Goal: Information Seeking & Learning: Learn about a topic

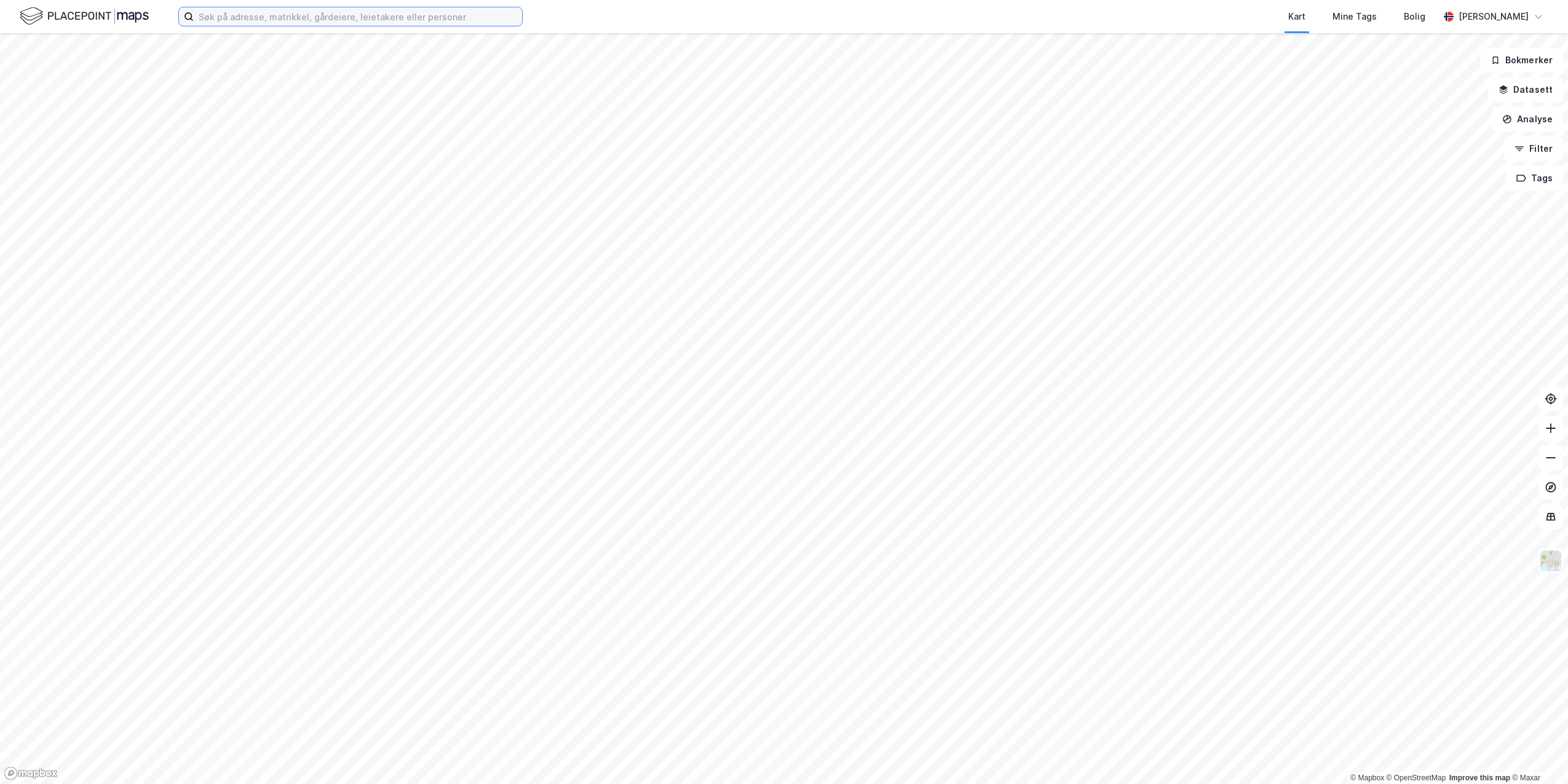
click at [216, 15] on input at bounding box center [358, 16] width 329 height 18
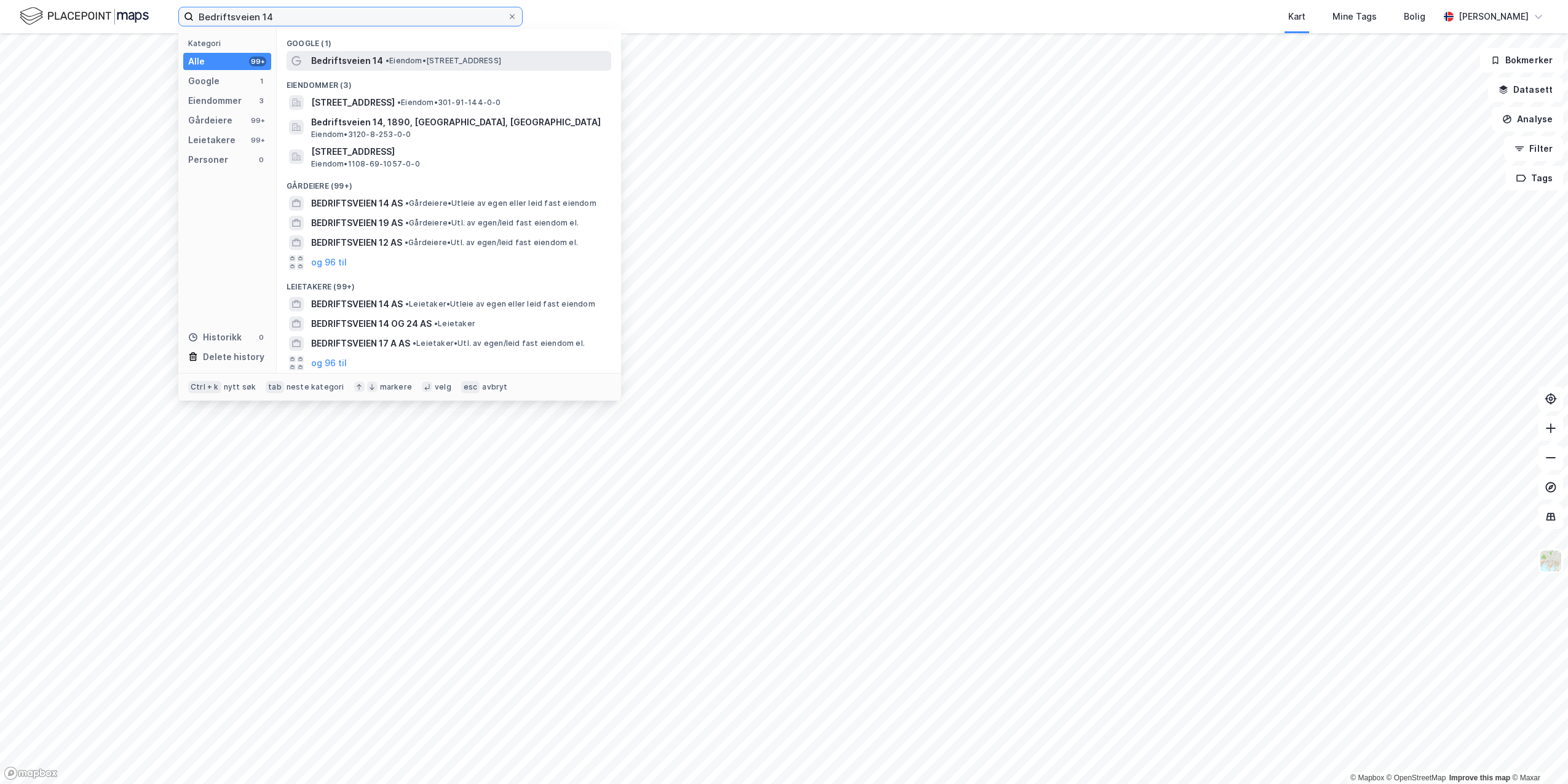
type input "Bedriftsveien 14"
click at [347, 63] on span "Bedriftsveien 14" at bounding box center [347, 61] width 72 height 15
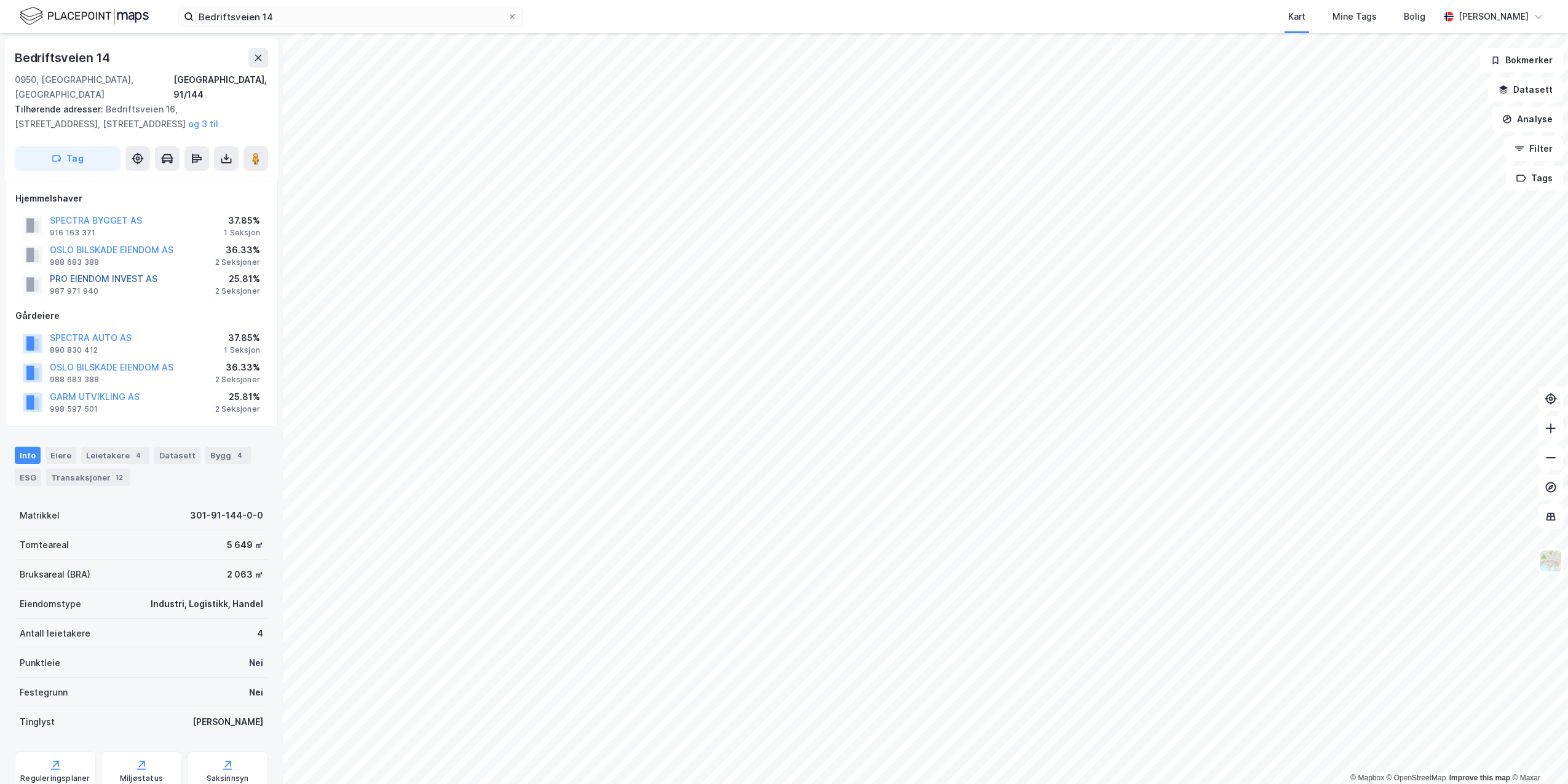
click at [0, 0] on button "PRO EIENDOM INVEST AS" at bounding box center [0, 0] width 0 height 0
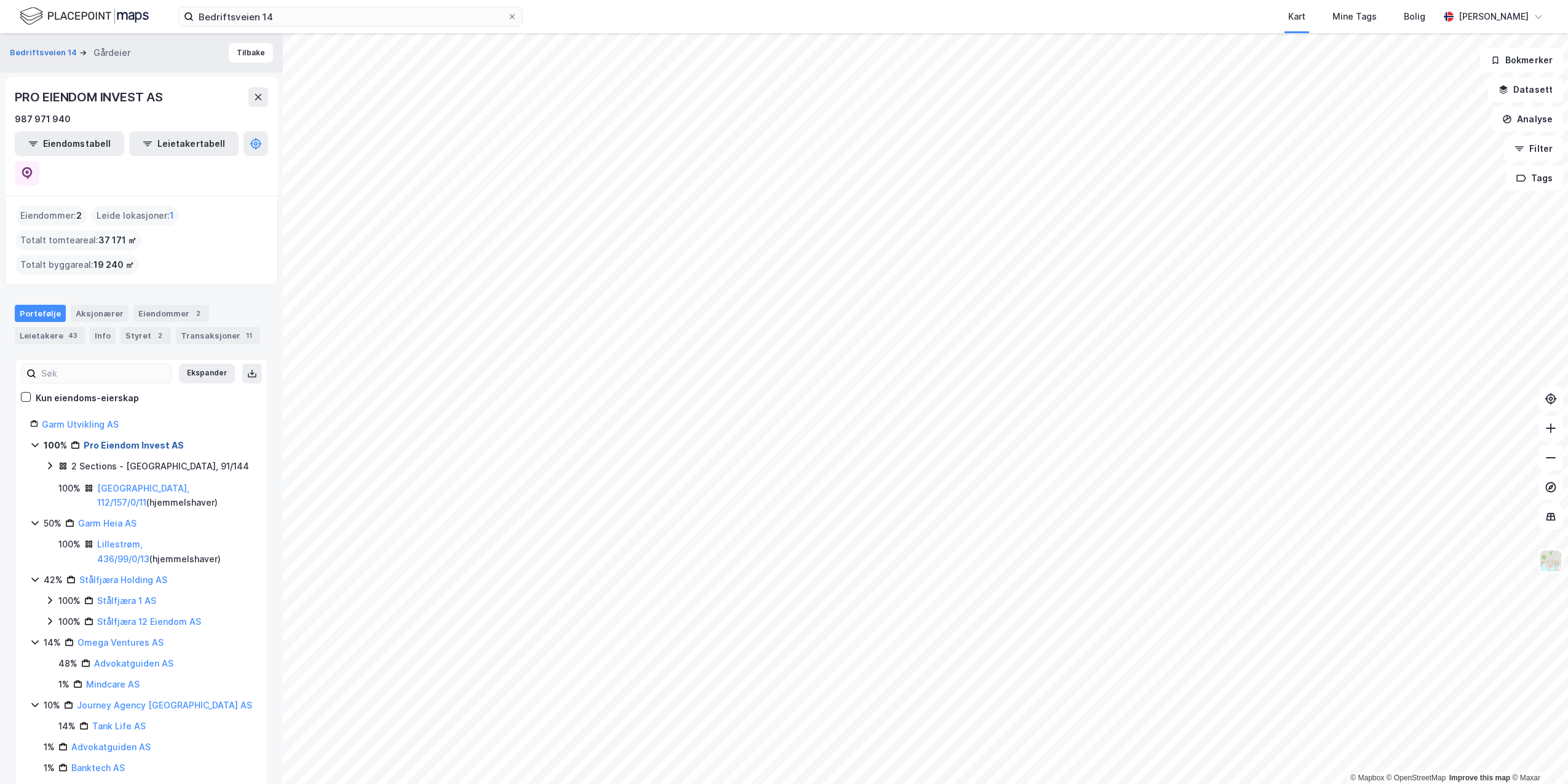
click at [103, 440] on link "Pro Eiendom Invest AS" at bounding box center [134, 445] width 100 height 10
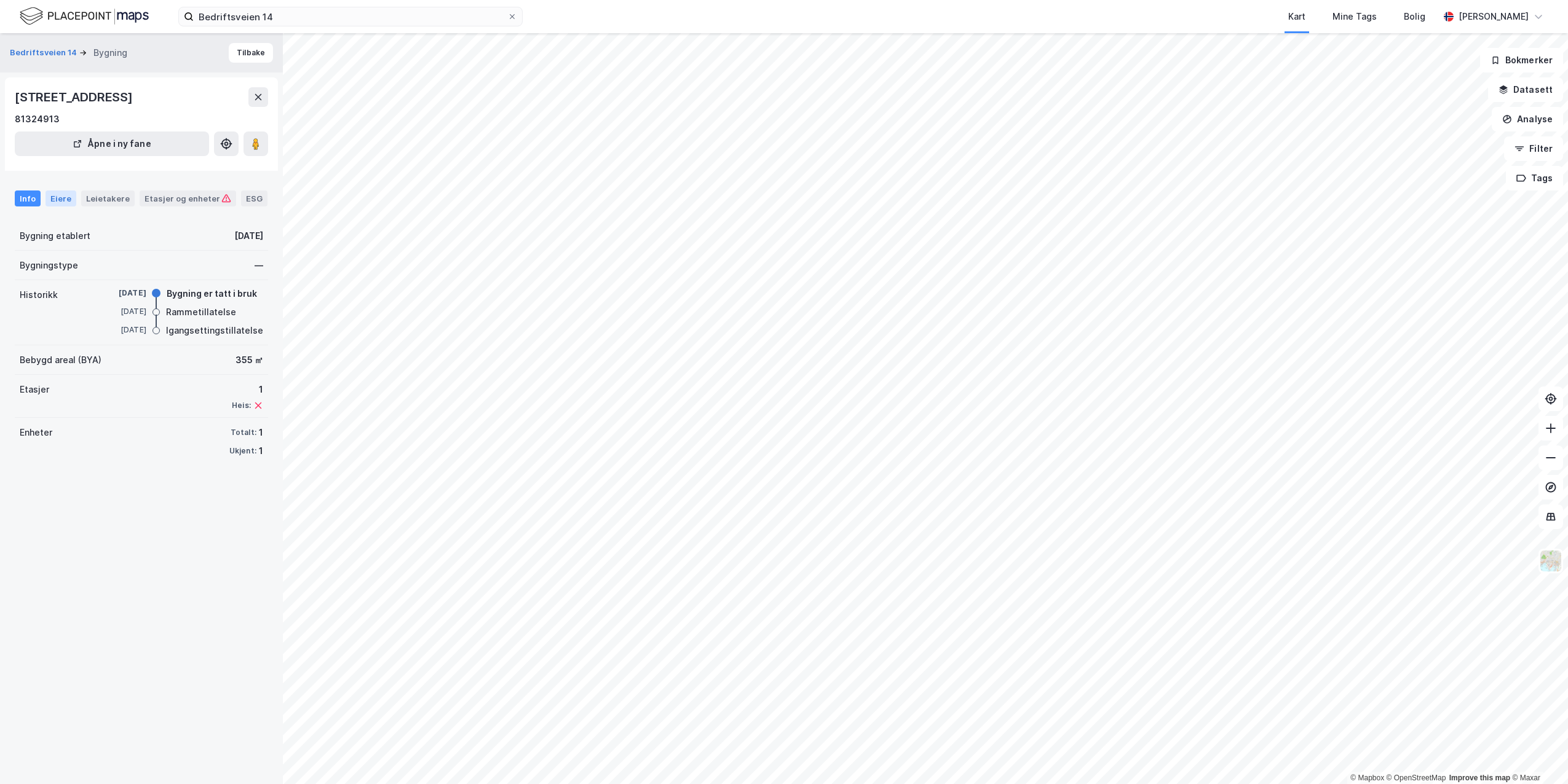
click at [55, 196] on div "Eiere" at bounding box center [61, 199] width 31 height 16
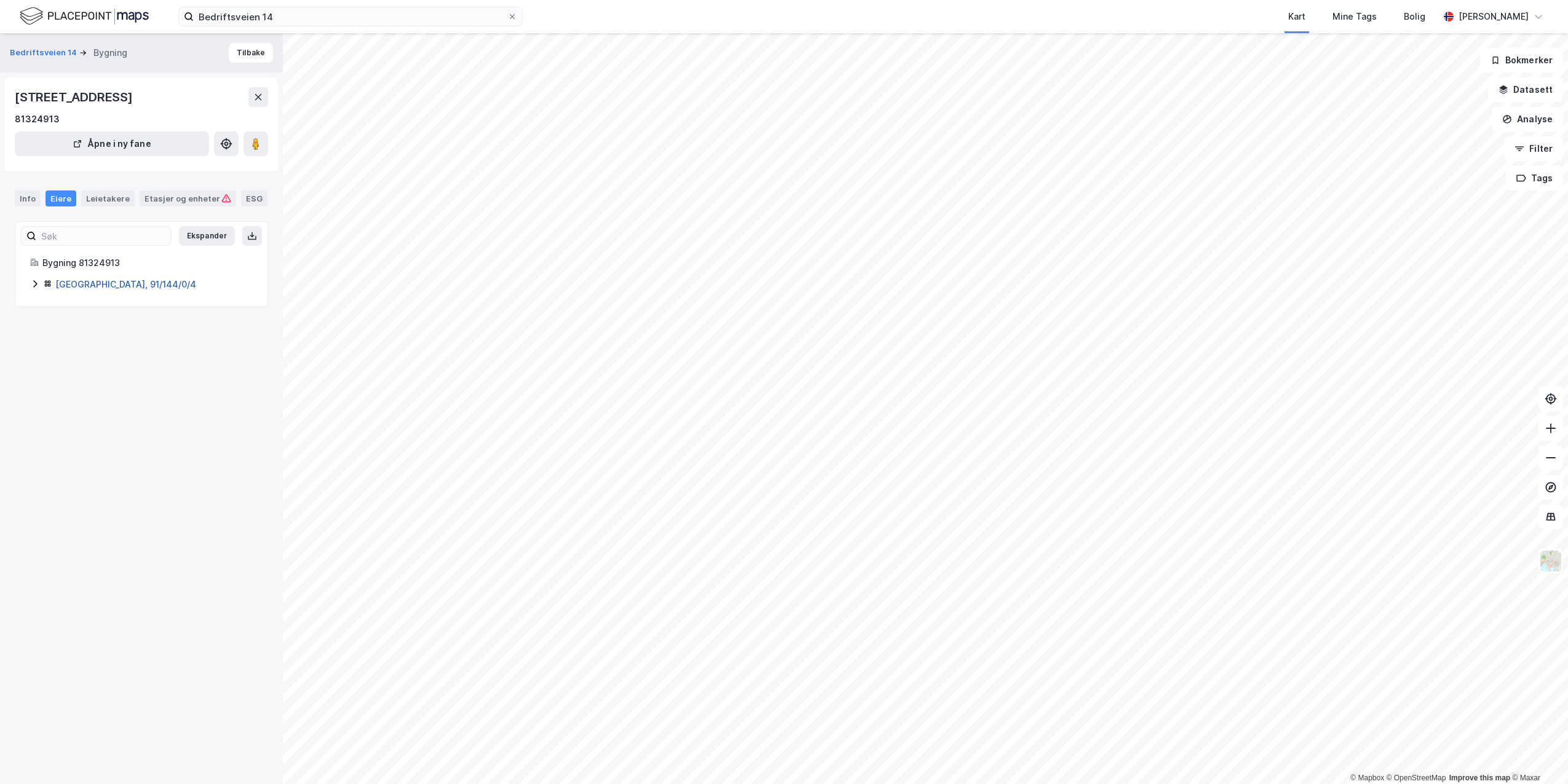
click at [81, 284] on link "[GEOGRAPHIC_DATA], 91/144/0/4" at bounding box center [125, 284] width 141 height 10
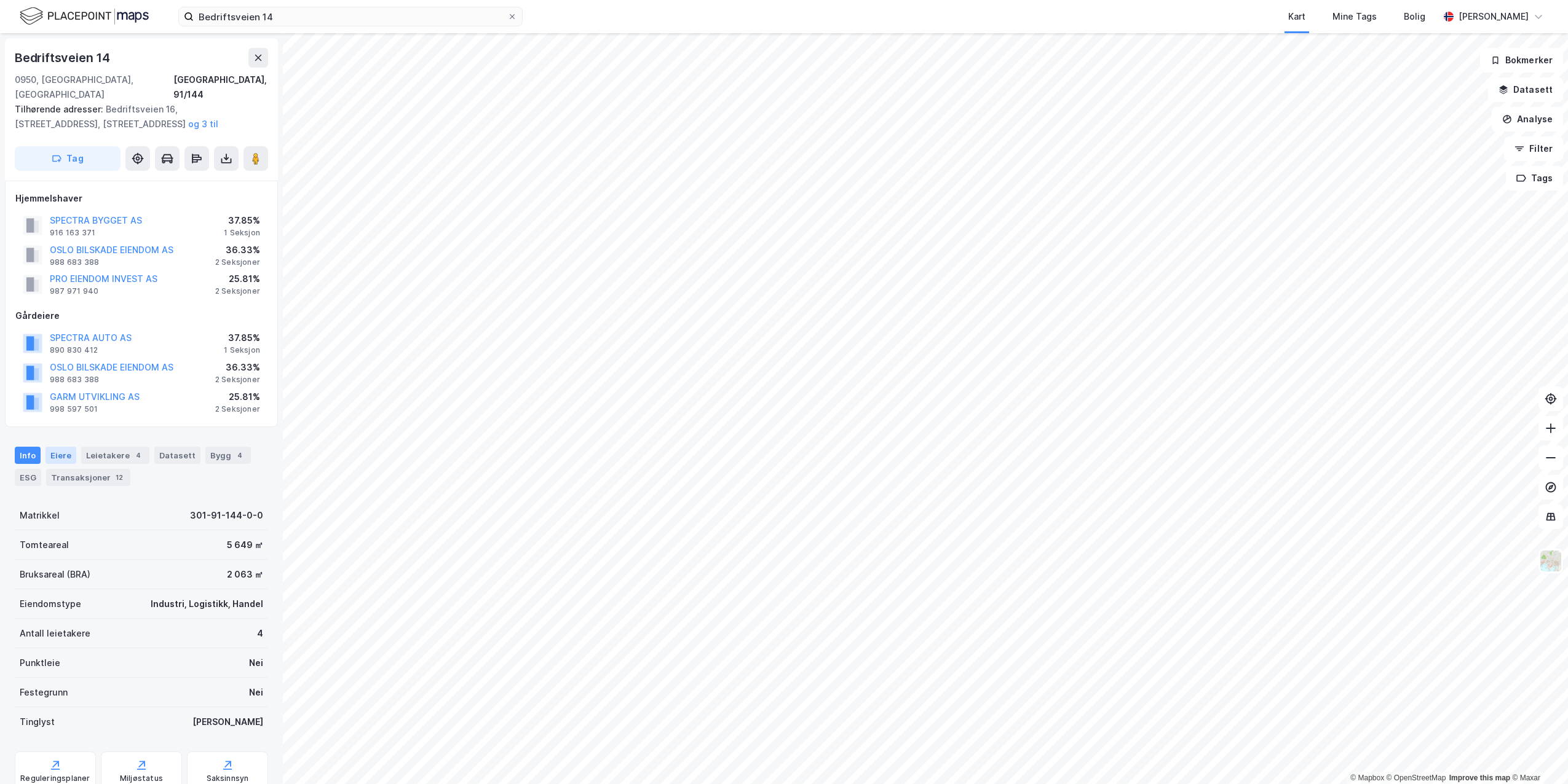
click at [62, 447] on div "Eiere" at bounding box center [61, 455] width 31 height 17
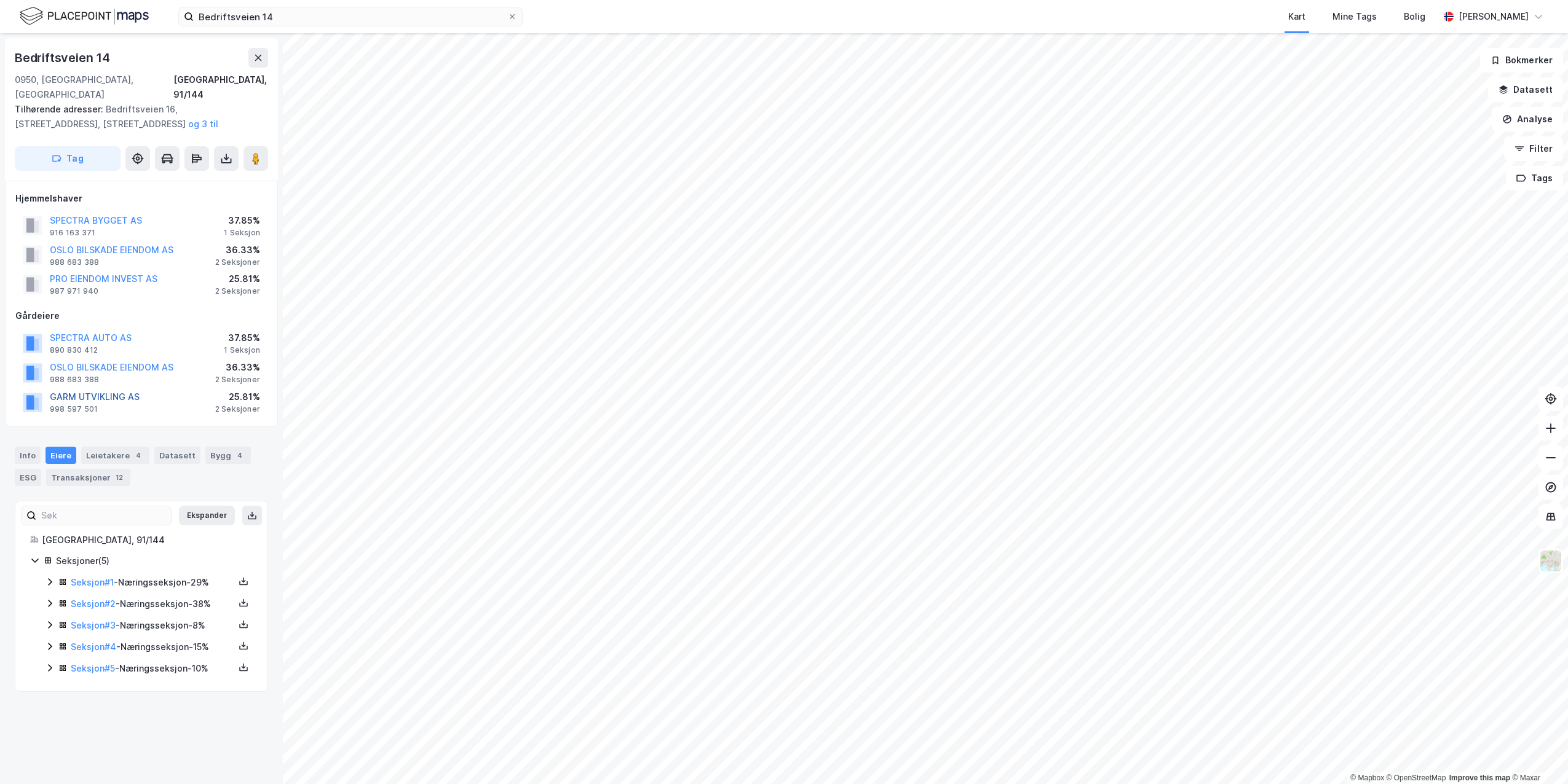
click at [0, 0] on button "GARM UTVIKLING AS" at bounding box center [0, 0] width 0 height 0
